Goal: Task Accomplishment & Management: Complete application form

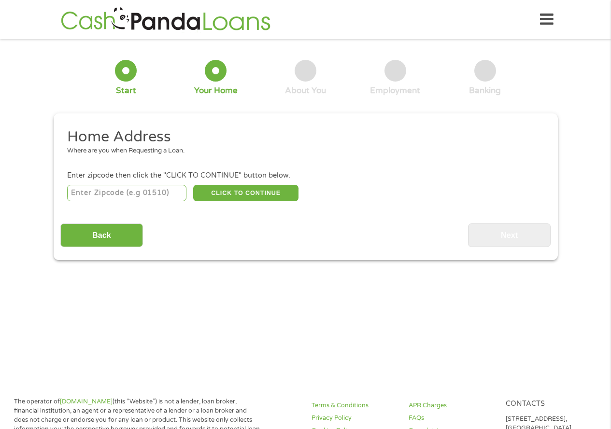
click at [127, 191] on input "number" at bounding box center [126, 193] width 119 height 16
type input "45226"
select select "[US_STATE]"
click at [236, 193] on button "CLICK TO CONTINUE" at bounding box center [245, 193] width 105 height 16
type input "45226"
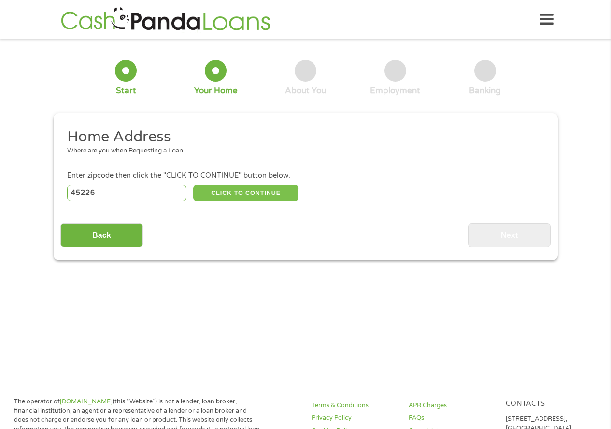
type input "[GEOGRAPHIC_DATA]"
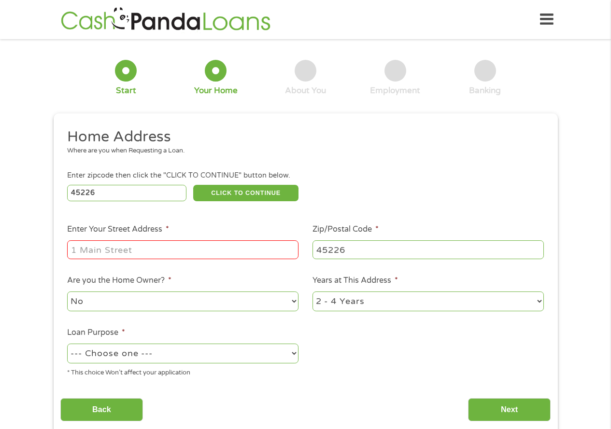
click at [144, 249] on input "Enter Your Street Address *" at bounding box center [182, 249] width 231 height 18
type input "[STREET_ADDRESS][PERSON_NAME]"
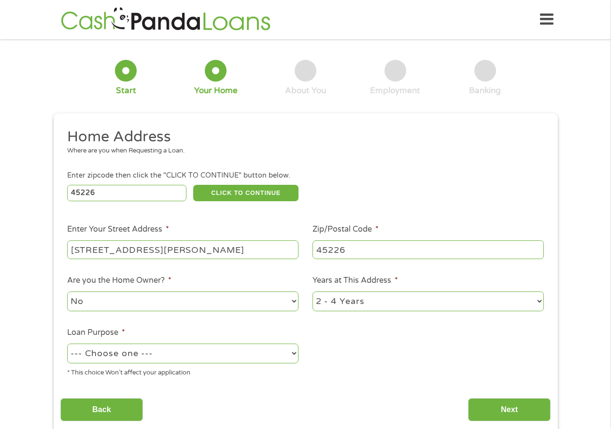
click at [276, 358] on select "--- Choose one --- Pay Bills Debt Consolidation Home Improvement Major Purchase…" at bounding box center [182, 354] width 231 height 20
select select "paybills"
click at [67, 344] on select "--- Choose one --- Pay Bills Debt Consolidation Home Improvement Major Purchase…" at bounding box center [182, 354] width 231 height 20
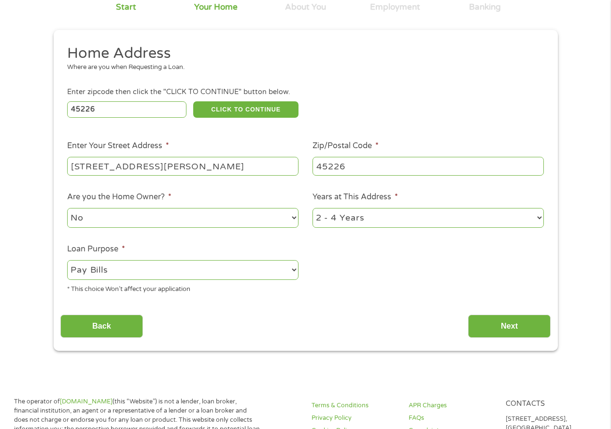
scroll to position [97, 0]
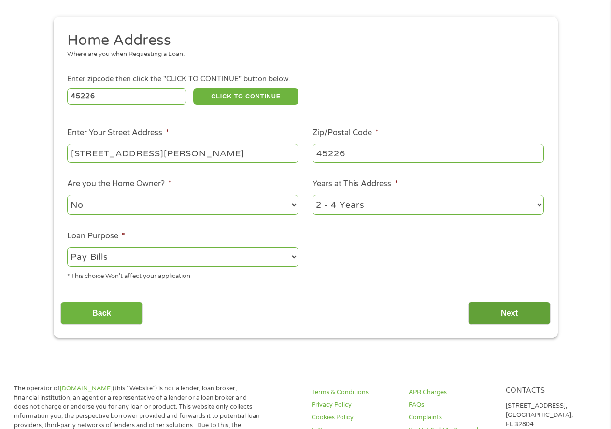
click at [508, 313] on input "Next" at bounding box center [509, 314] width 83 height 24
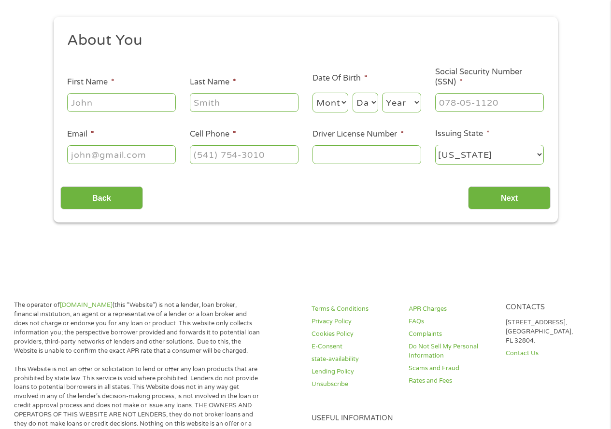
scroll to position [0, 0]
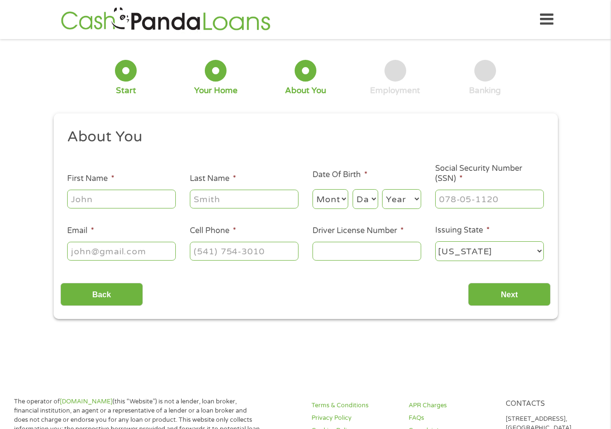
click at [99, 196] on input "First Name *" at bounding box center [121, 199] width 109 height 18
type input "Jaasiel"
type input "[PERSON_NAME]"
type input "[EMAIL_ADDRESS][DOMAIN_NAME]"
type input "[PHONE_NUMBER]"
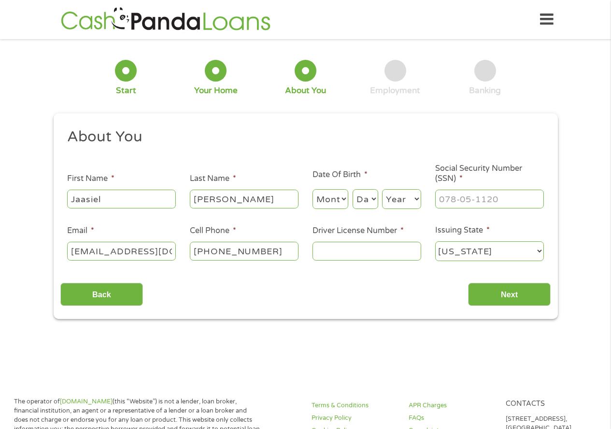
click at [336, 200] on select "Month 1 2 3 4 5 6 7 8 9 10 11 12" at bounding box center [330, 199] width 36 height 20
select select "4"
click at [312, 189] on select "Month 1 2 3 4 5 6 7 8 9 10 11 12" at bounding box center [330, 199] width 36 height 20
click at [367, 200] on select "Day 1 2 3 4 5 6 7 8 9 10 11 12 13 14 15 16 17 18 19 20 21 22 23 24 25 26 27 28 …" at bounding box center [365, 199] width 26 height 20
select select "11"
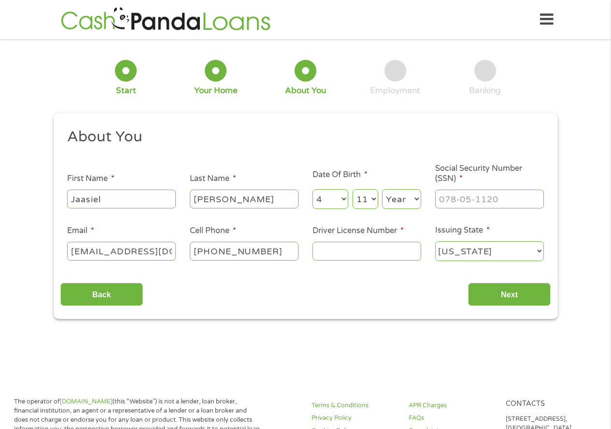
click at [352, 189] on select "Day 1 2 3 4 5 6 7 8 9 10 11 12 13 14 15 16 17 18 19 20 21 22 23 24 25 26 27 28 …" at bounding box center [365, 199] width 26 height 20
click at [397, 193] on select "Year [DATE] 2006 2005 2004 2003 2002 2001 2000 1999 1998 1997 1996 1995 1994 19…" at bounding box center [401, 199] width 39 height 20
select select "1980"
click at [382, 189] on select "Year [DATE] 2006 2005 2004 2003 2002 2001 2000 1999 1998 1997 1996 1995 1994 19…" at bounding box center [401, 199] width 39 height 20
click at [441, 202] on input "___-__-____" at bounding box center [489, 199] width 109 height 18
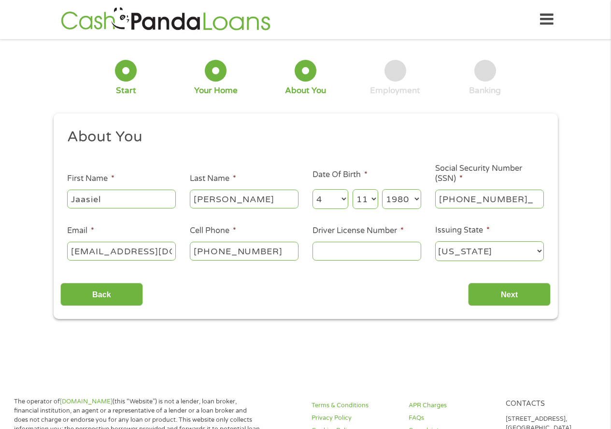
type input "275-88-8724"
click at [336, 259] on input "Driver License Number *" at bounding box center [366, 251] width 109 height 18
type input "rn718695"
click at [499, 295] on input "Next" at bounding box center [509, 295] width 83 height 24
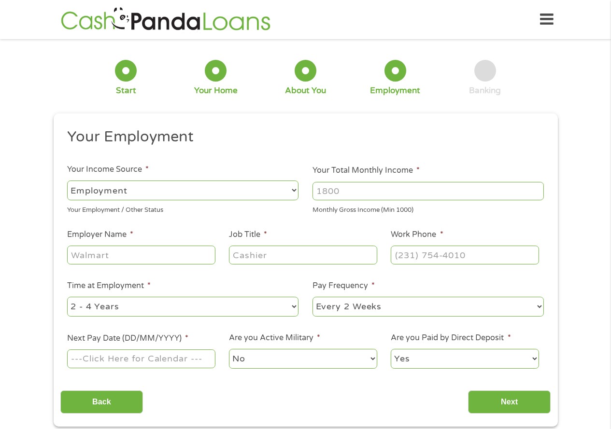
click at [249, 195] on select "--- Choose one --- Employment [DEMOGRAPHIC_DATA] Benefits" at bounding box center [182, 191] width 231 height 20
click at [67, 181] on select "--- Choose one --- Employment [DEMOGRAPHIC_DATA] Benefits" at bounding box center [182, 191] width 231 height 20
click at [328, 195] on input "Your Total Monthly Income *" at bounding box center [427, 191] width 231 height 18
type input "4060"
click at [127, 255] on input "Employer Name *" at bounding box center [141, 255] width 148 height 18
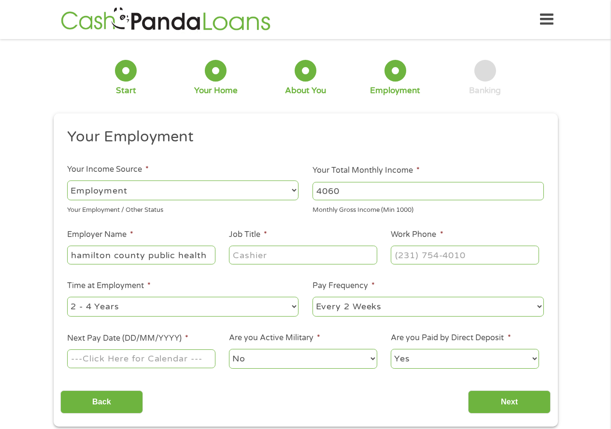
type input "hamilton county public health"
click at [248, 259] on input "Job Title *" at bounding box center [303, 255] width 148 height 18
type input "program coordinator"
click at [407, 258] on input "(___) ___-____" at bounding box center [465, 255] width 148 height 18
type input "[PHONE_NUMBER]"
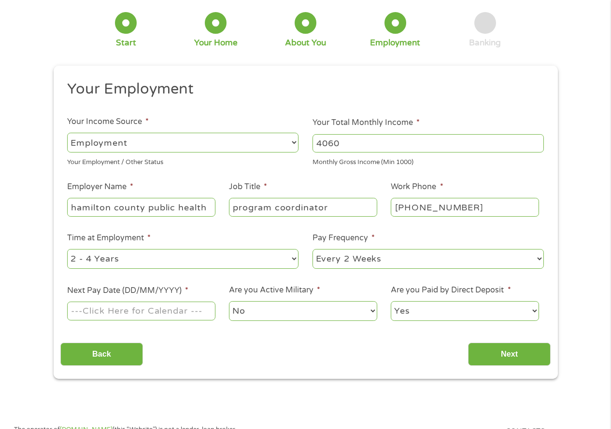
scroll to position [48, 0]
click at [152, 310] on input "Next Pay Date (DD/MM/YYYY) *" at bounding box center [141, 310] width 148 height 18
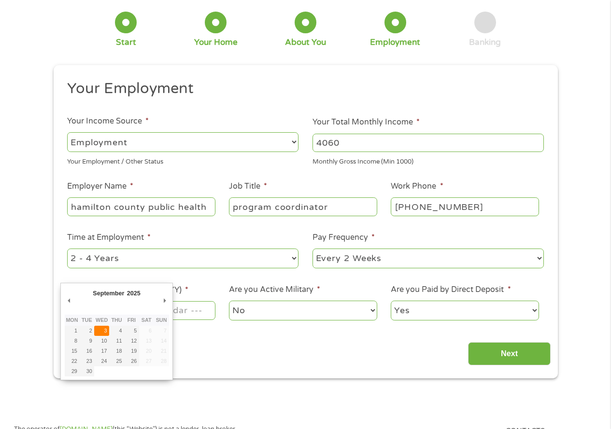
type input "[DATE]"
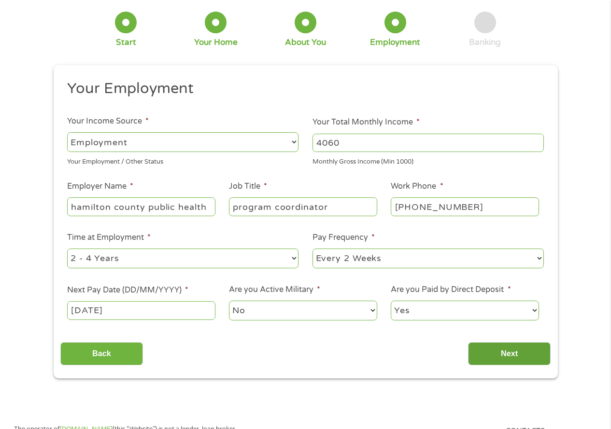
click at [497, 356] on input "Next" at bounding box center [509, 354] width 83 height 24
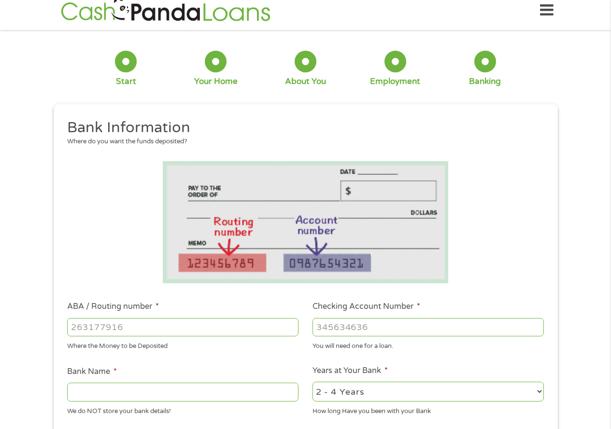
scroll to position [0, 0]
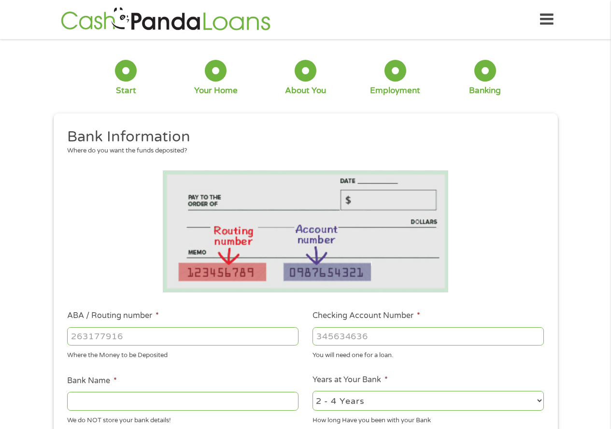
click at [144, 338] on input "ABA / Routing number *" at bounding box center [182, 336] width 231 height 18
type input "011001276"
type input "ONEUNITED BANK"
type input "011001276"
click at [325, 335] on input "Checking Account Number *" at bounding box center [427, 336] width 231 height 18
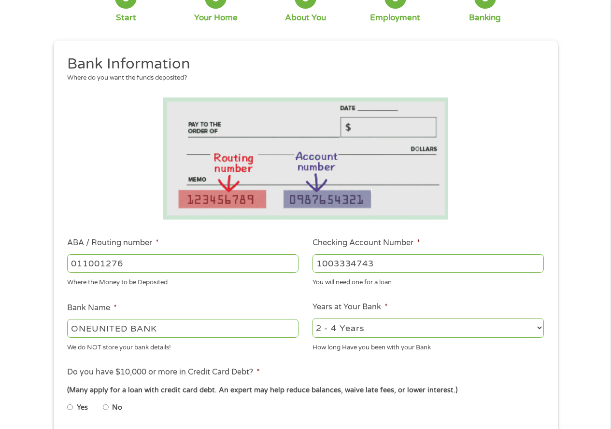
scroll to position [97, 0]
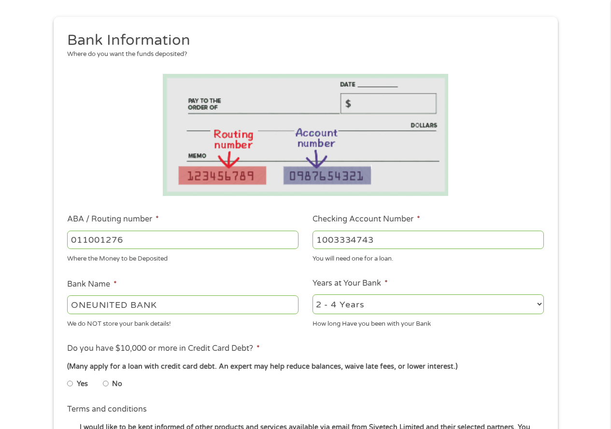
type input "1003334743"
click at [383, 305] on select "2 - 4 Years 6 - 12 Months 1 - 2 Years Over 4 Years" at bounding box center [427, 305] width 231 height 20
select select "60months"
click at [312, 295] on select "2 - 4 Years 6 - 12 Months 1 - 2 Years Over 4 Years" at bounding box center [427, 305] width 231 height 20
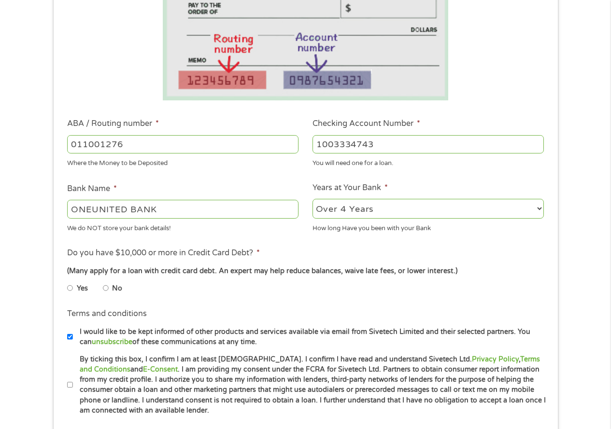
scroll to position [193, 0]
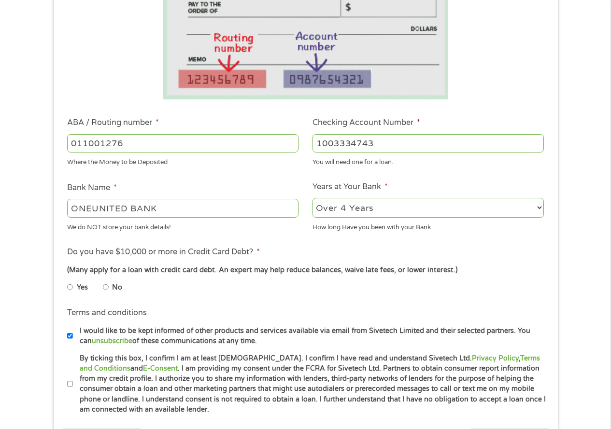
click at [104, 287] on input "No" at bounding box center [106, 287] width 6 height 15
radio input "true"
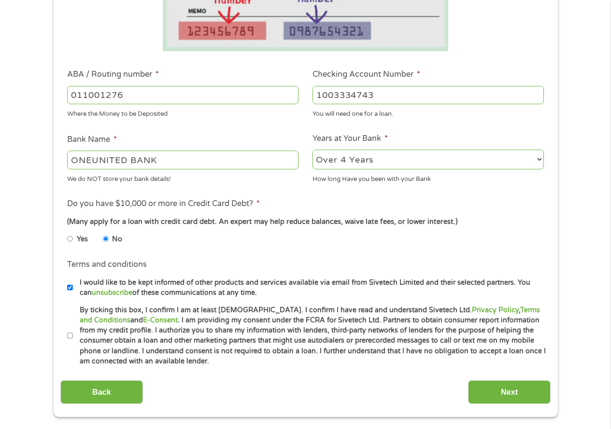
click at [73, 286] on label "I would like to be kept informed of other products and services available via e…" at bounding box center [310, 288] width 474 height 21
click at [72, 286] on input "I would like to be kept informed of other products and services available via e…" at bounding box center [70, 287] width 6 height 15
checkbox input "false"
click at [73, 334] on label "By ticking this box, I confirm I am at least [DEMOGRAPHIC_DATA]. I confirm I ha…" at bounding box center [310, 336] width 474 height 62
click at [73, 334] on input "By ticking this box, I confirm I am at least [DEMOGRAPHIC_DATA]. I confirm I ha…" at bounding box center [70, 335] width 6 height 15
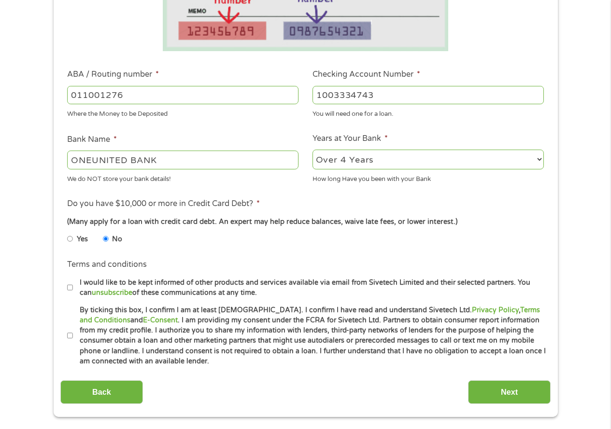
checkbox input "true"
click at [500, 390] on input "Next" at bounding box center [509, 393] width 83 height 24
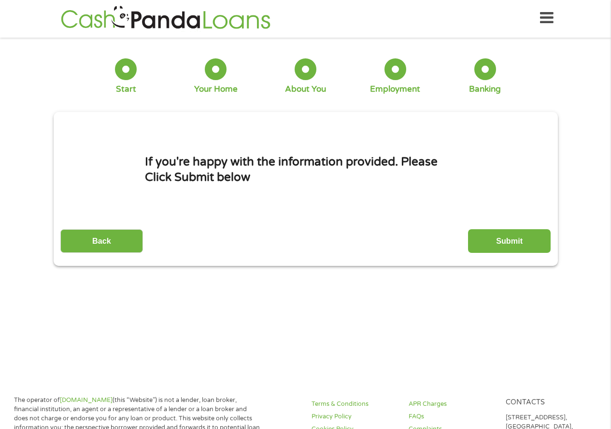
scroll to position [0, 0]
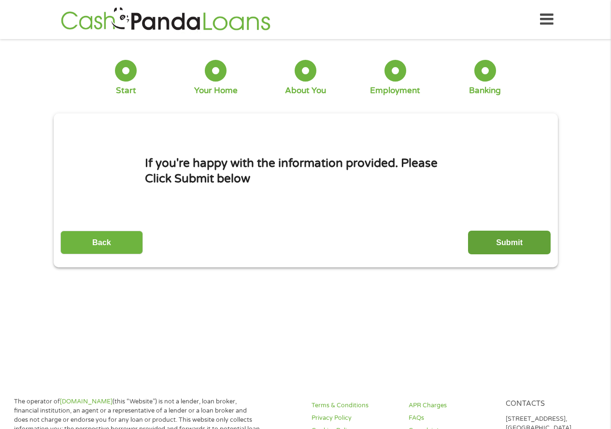
click at [501, 248] on input "Submit" at bounding box center [509, 243] width 83 height 24
